Goal: Task Accomplishment & Management: Manage account settings

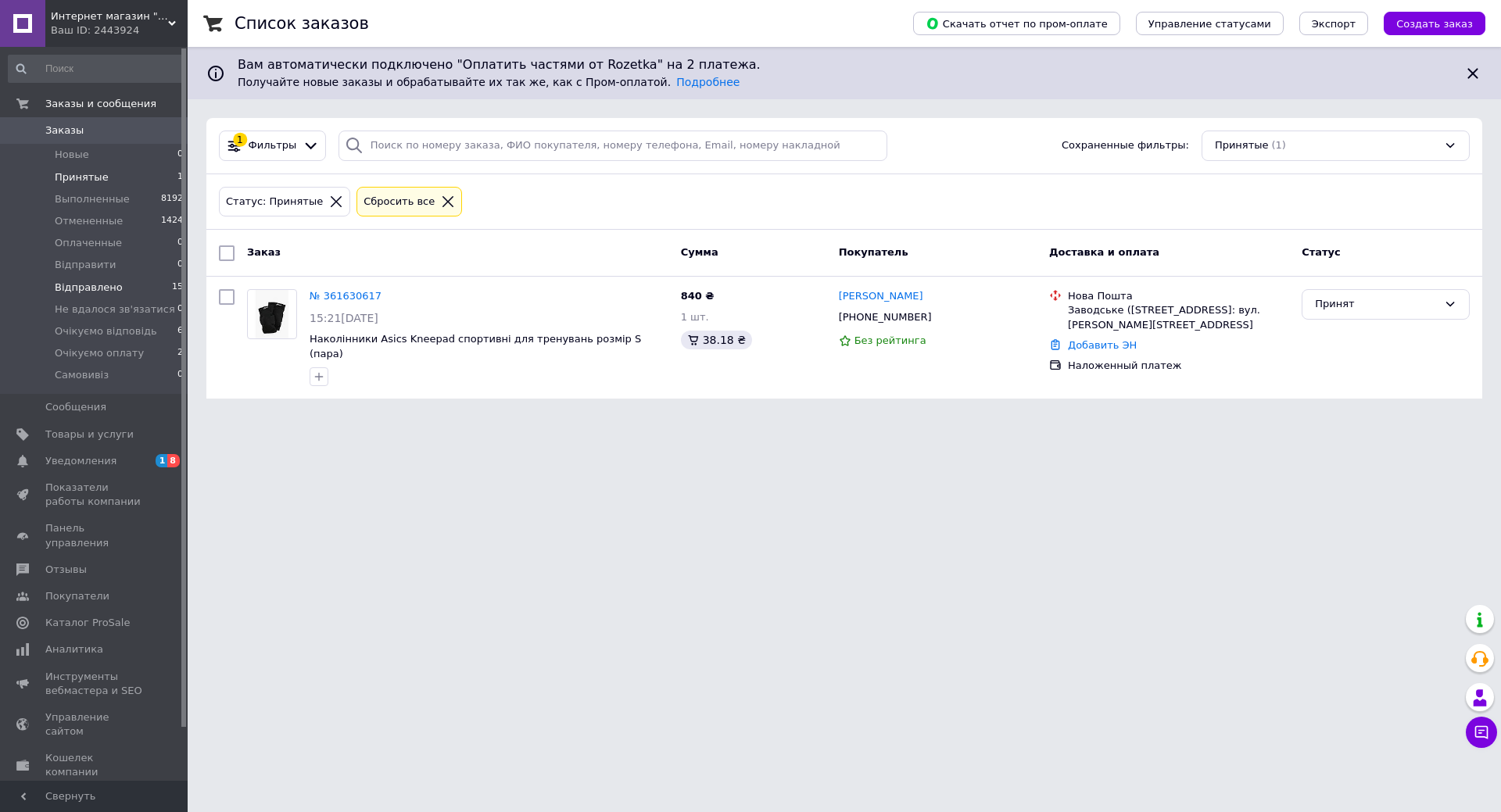
click at [75, 292] on span "Відправлено" at bounding box center [89, 288] width 68 height 14
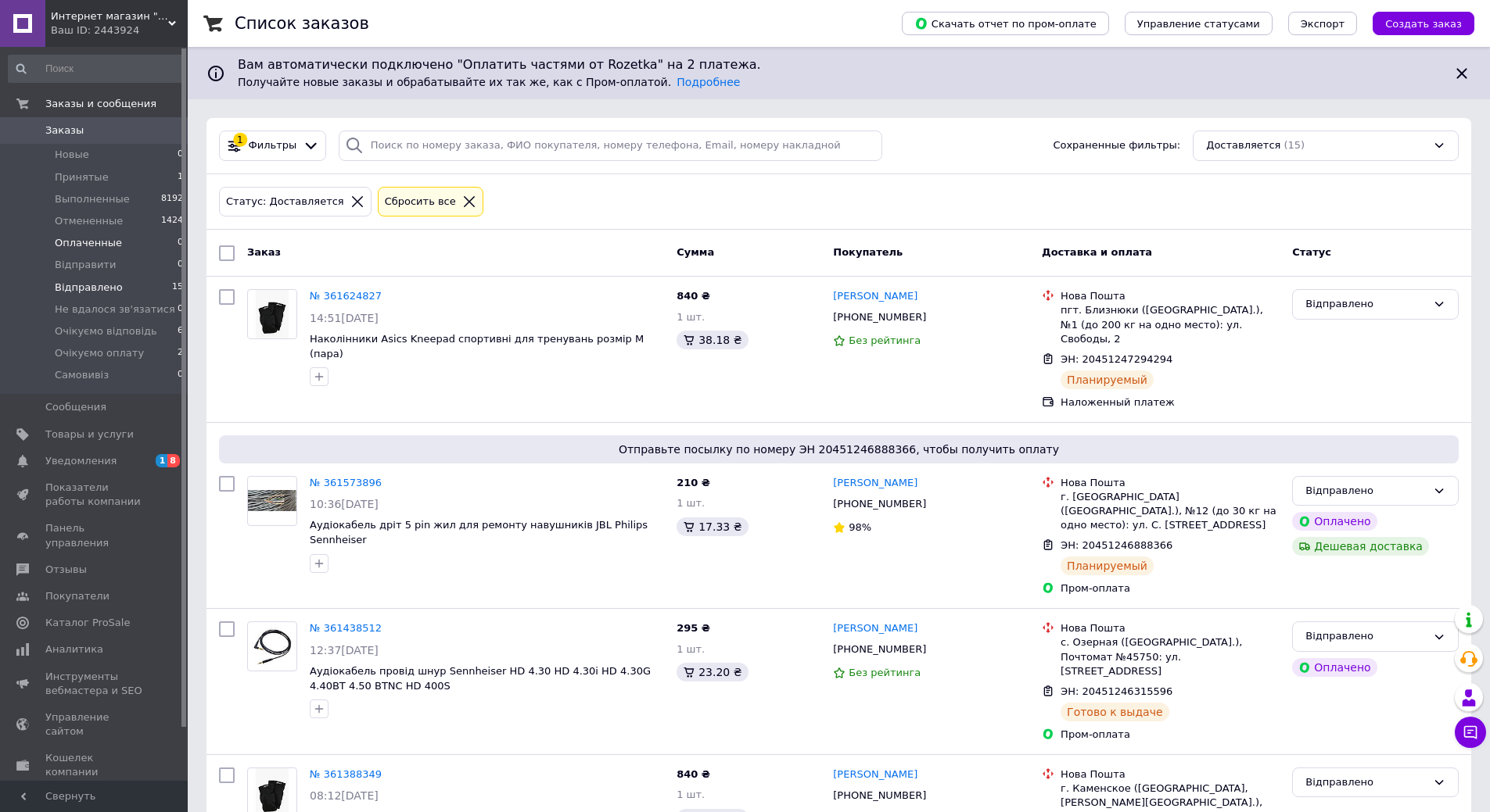
click at [107, 243] on span "Оплаченные" at bounding box center [88, 242] width 68 height 14
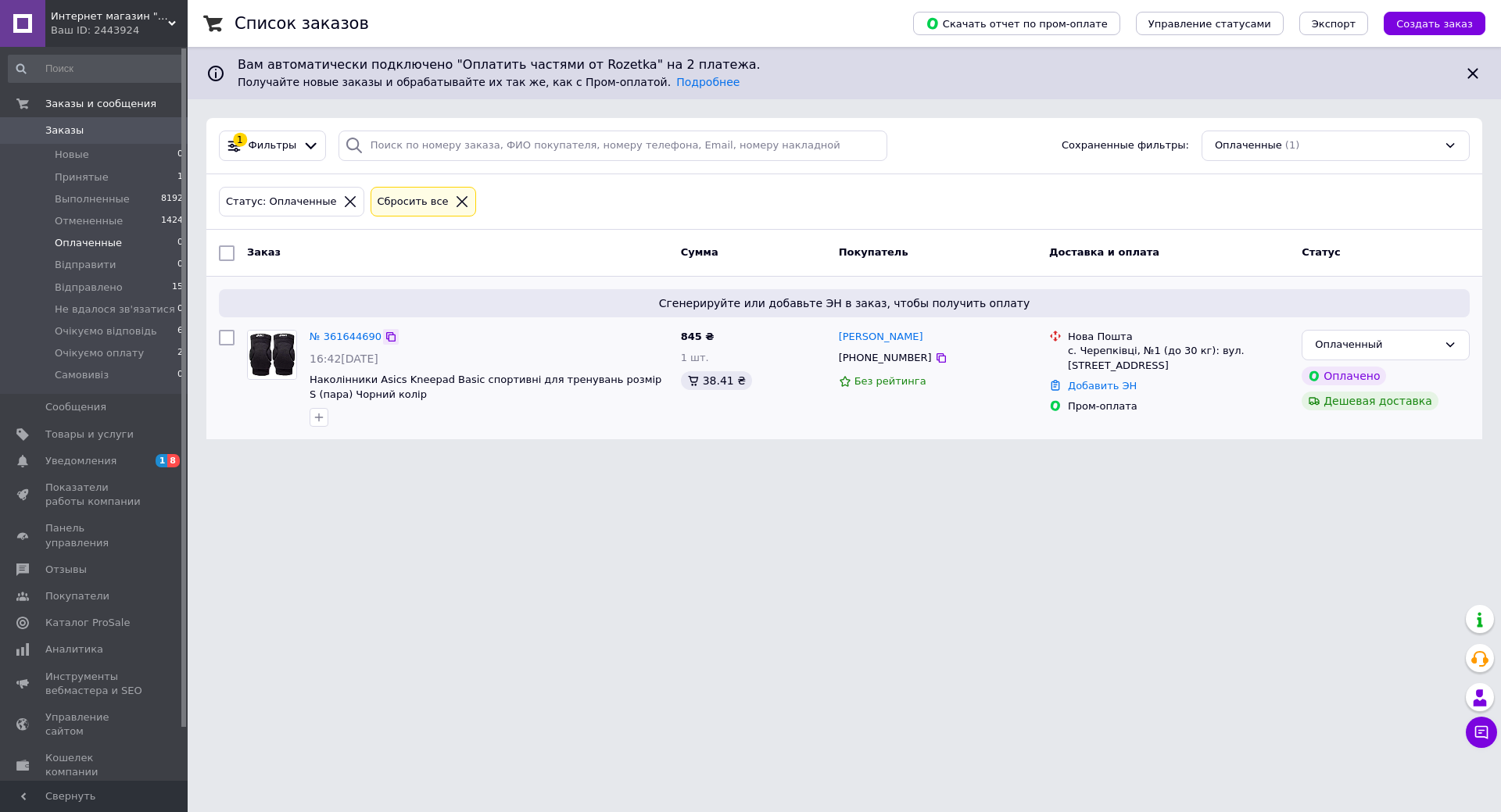
click at [387, 340] on icon at bounding box center [391, 337] width 9 height 9
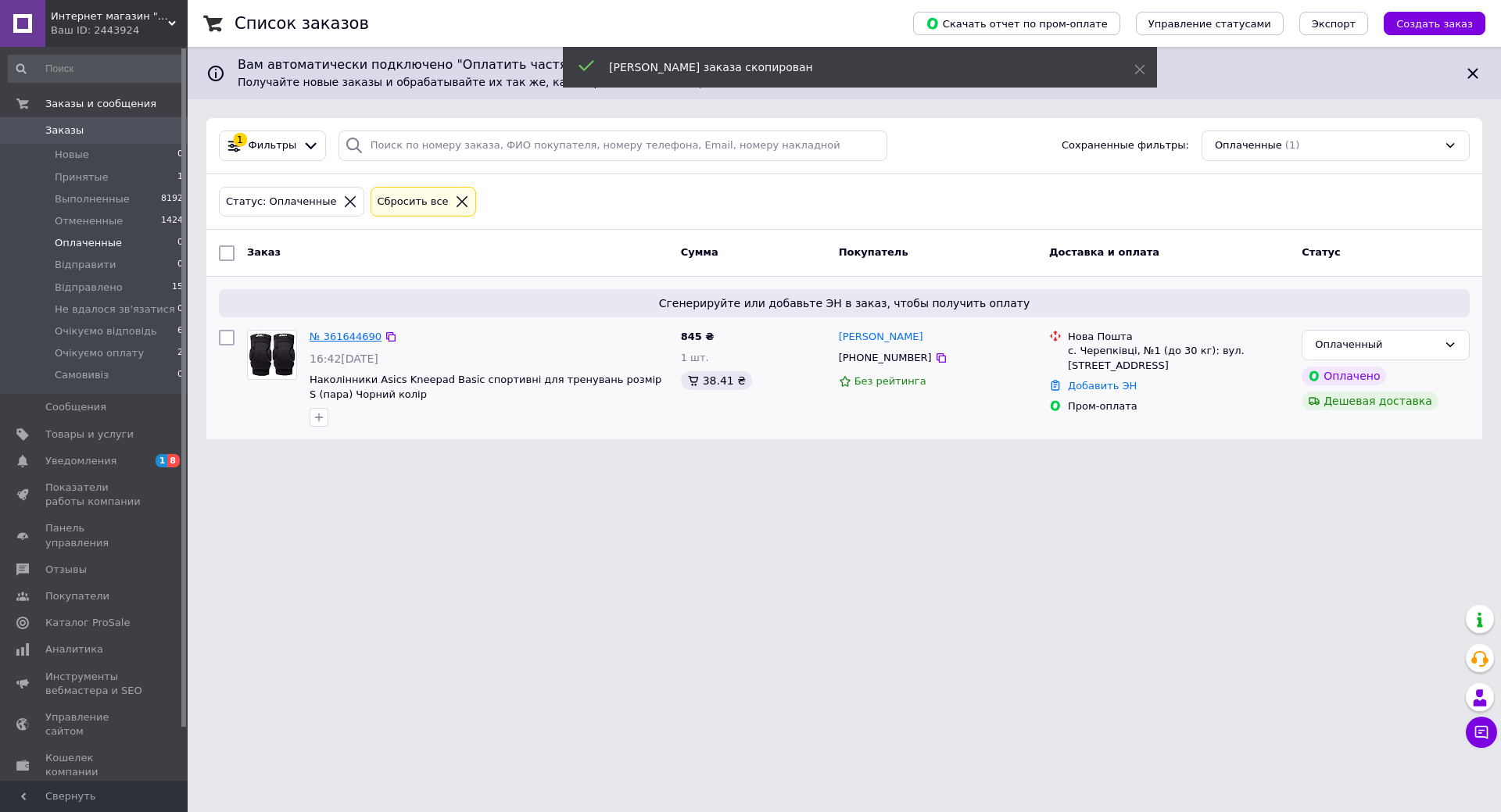
click at [347, 339] on link "№ 361644690" at bounding box center [346, 337] width 72 height 12
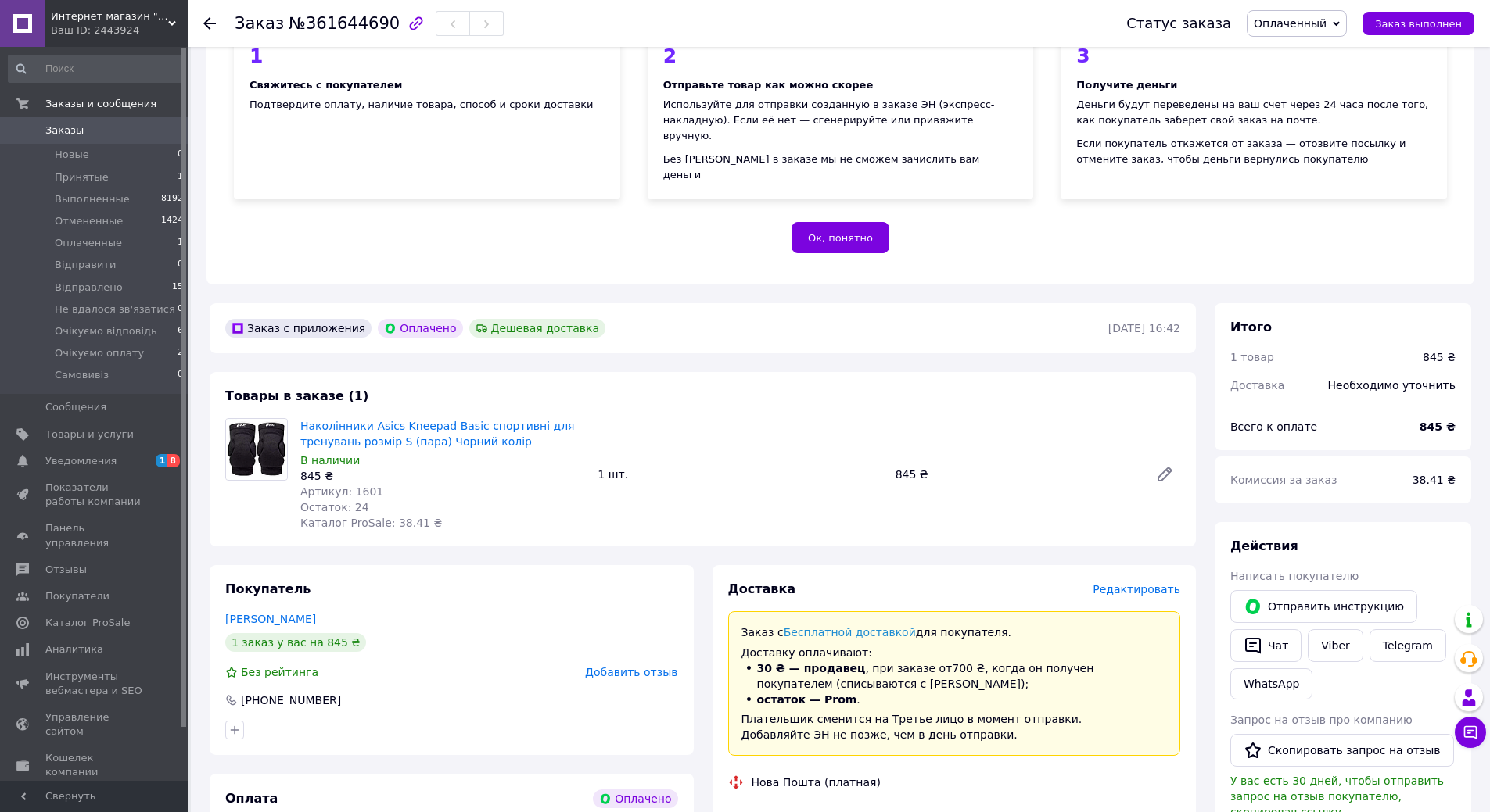
scroll to position [547, 0]
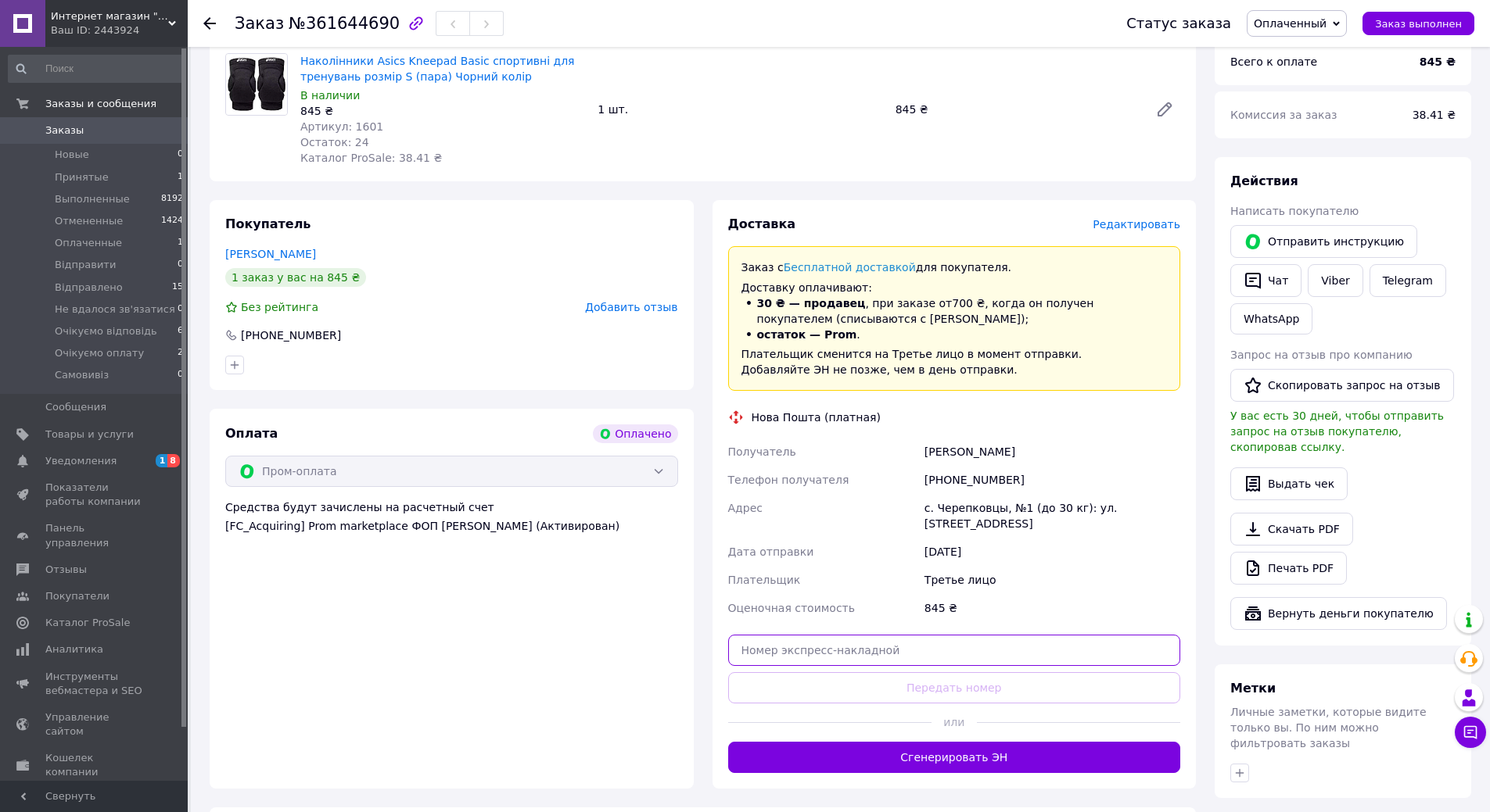
click at [969, 645] on input "text" at bounding box center [954, 650] width 453 height 31
click at [898, 635] on input "text" at bounding box center [954, 650] width 453 height 31
paste input "20451247380546"
type input "20451247380546"
click at [963, 674] on button "Передать номер" at bounding box center [954, 688] width 453 height 31
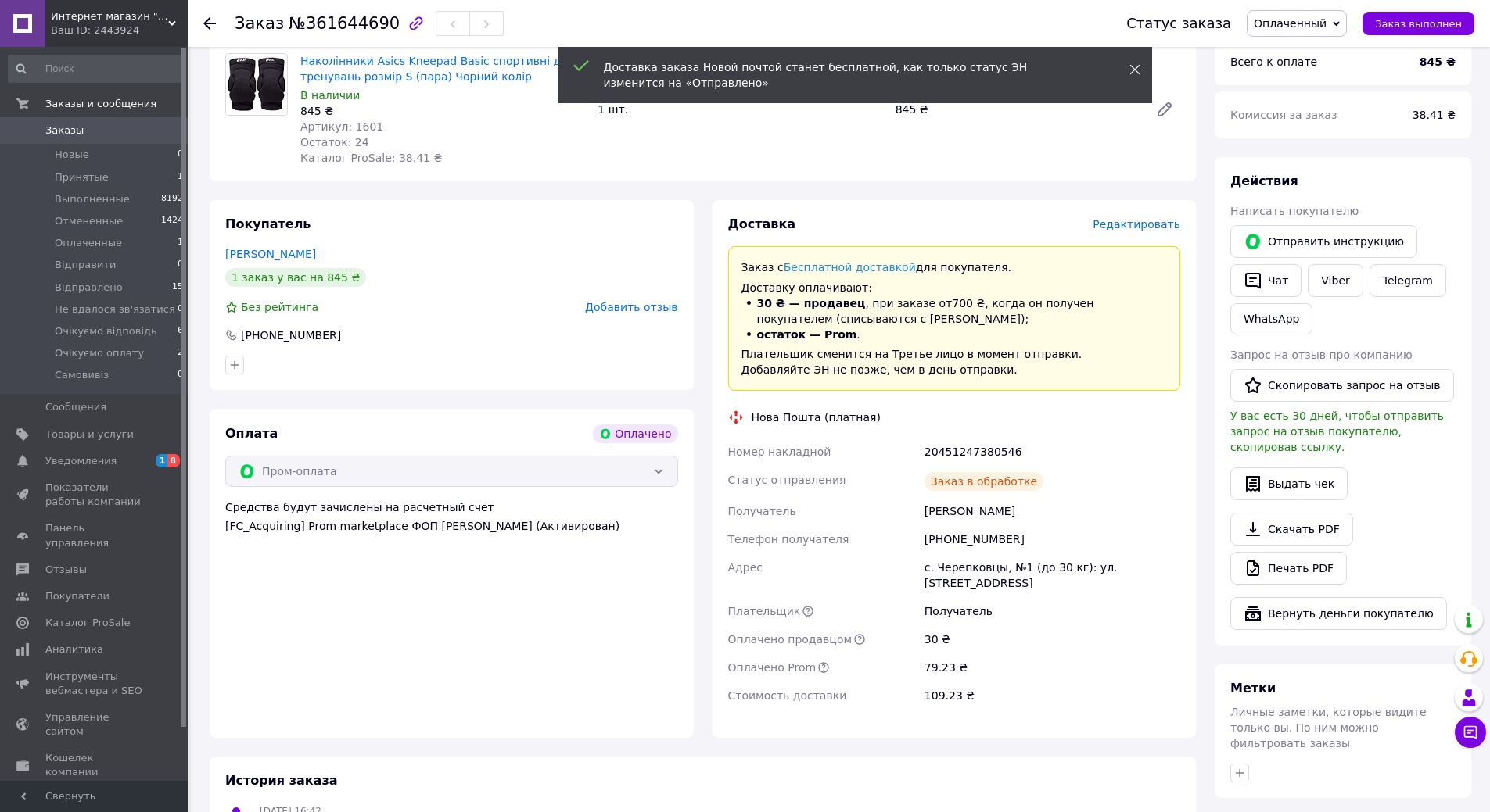
click at [1136, 68] on icon at bounding box center [1135, 69] width 11 height 11
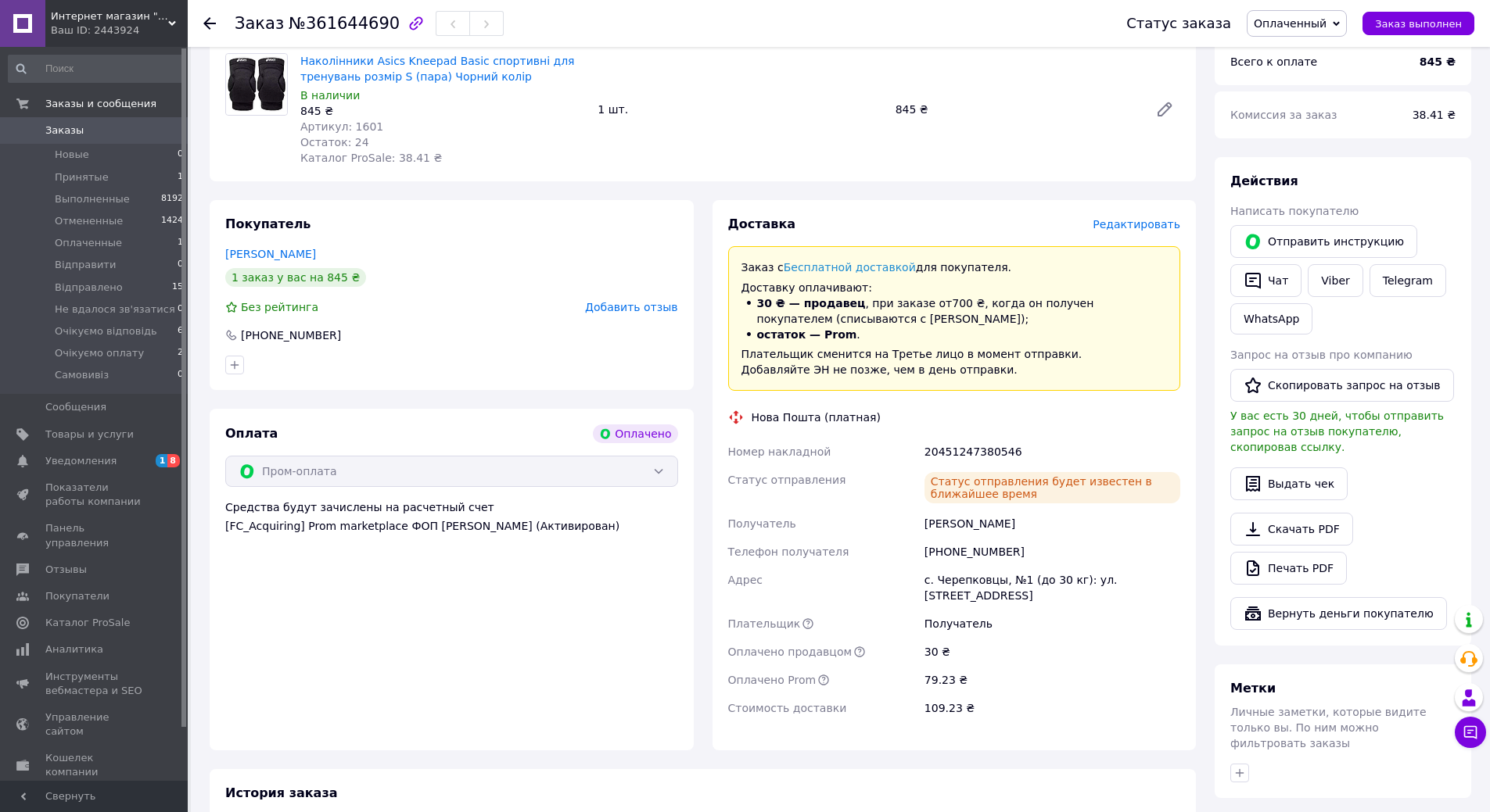
drag, startPoint x: 1317, startPoint y: 18, endPoint x: 1311, endPoint y: 25, distance: 9.2
click at [1317, 19] on span "Оплаченный" at bounding box center [1289, 24] width 73 height 13
click at [1303, 144] on li "Відправлено" at bounding box center [1314, 148] width 136 height 23
click at [68, 176] on span "Принятые" at bounding box center [81, 177] width 54 height 14
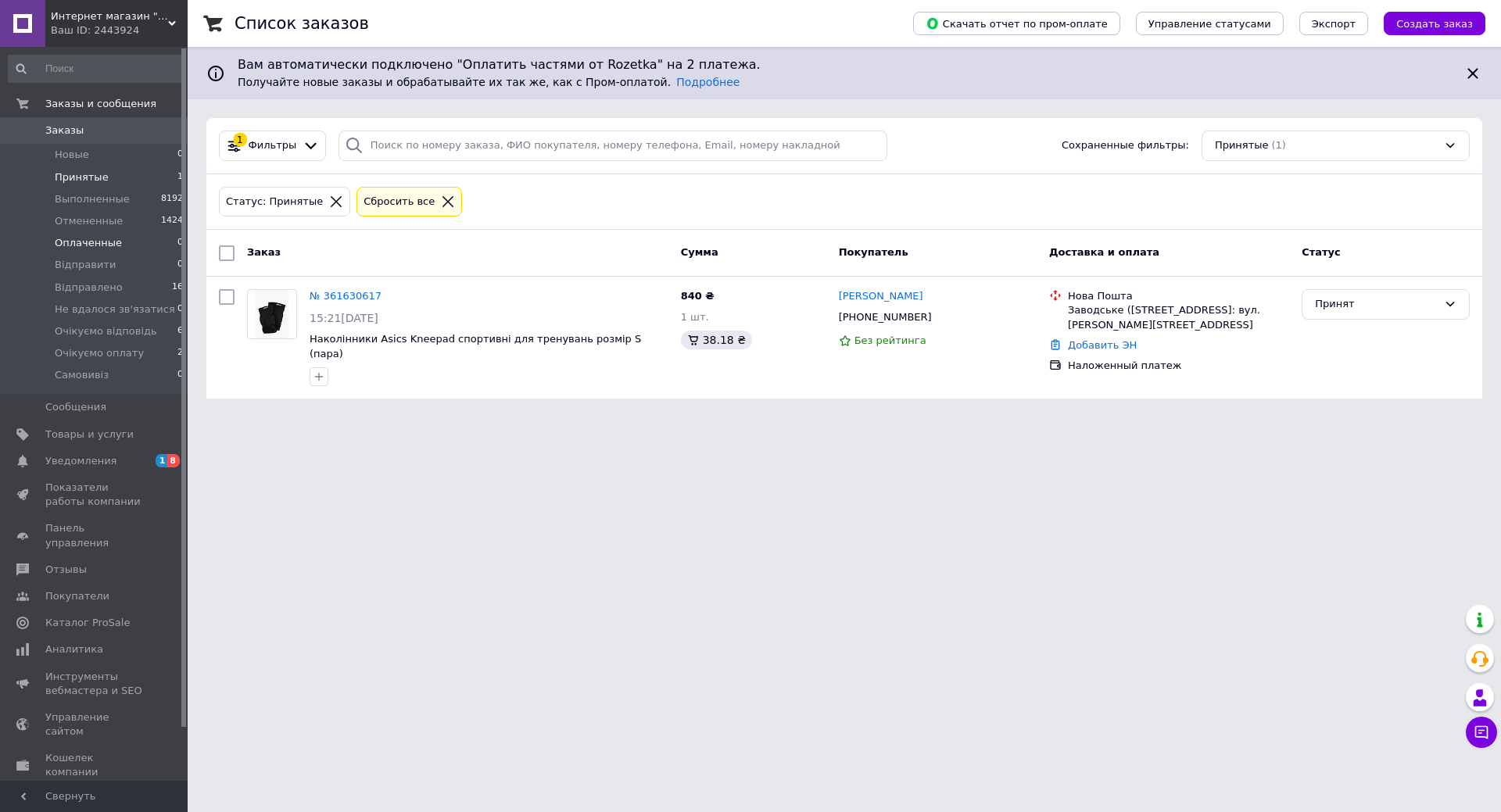
click at [103, 243] on span "Оплаченные" at bounding box center [88, 242] width 68 height 14
